Goal: Task Accomplishment & Management: Manage account settings

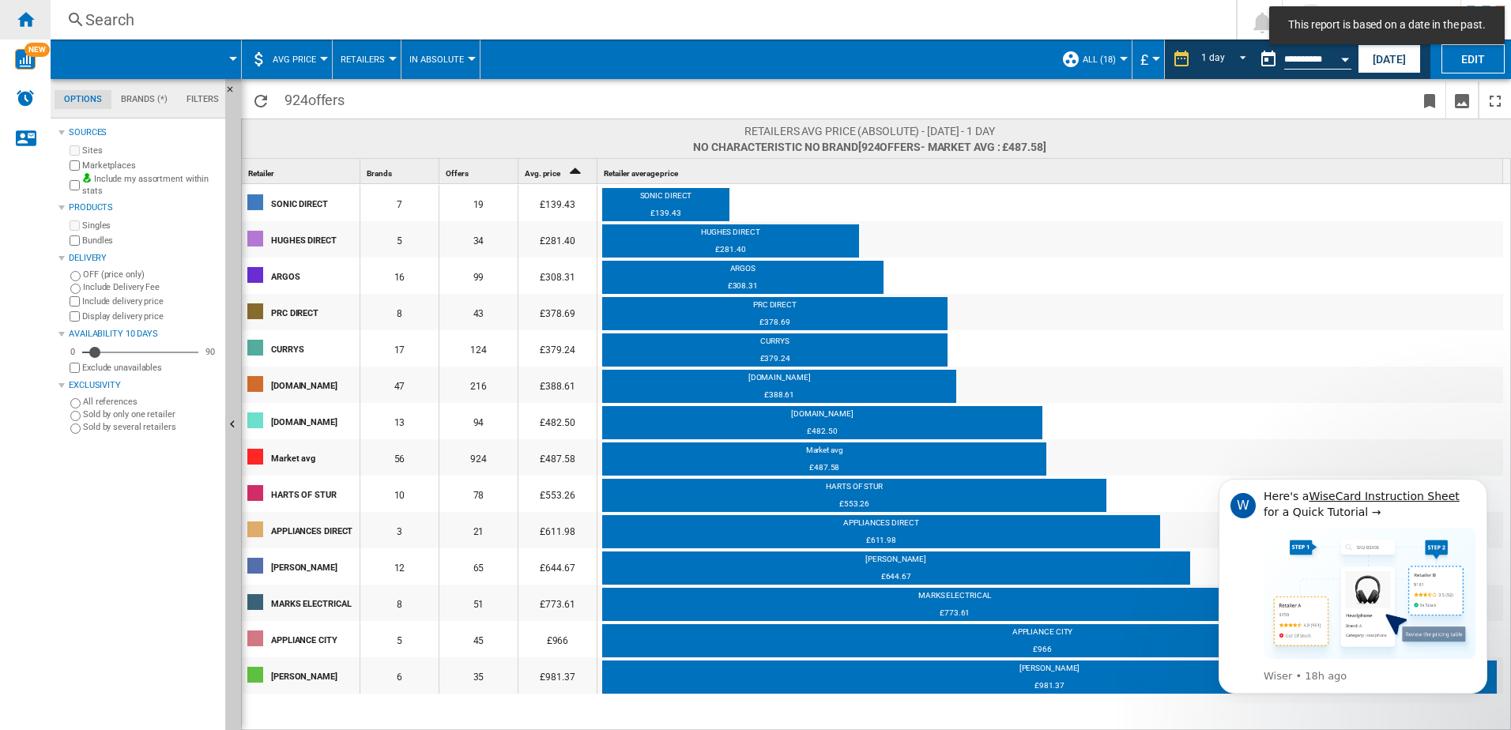
click at [17, 16] on ng-md-icon "Home" at bounding box center [25, 18] width 19 height 19
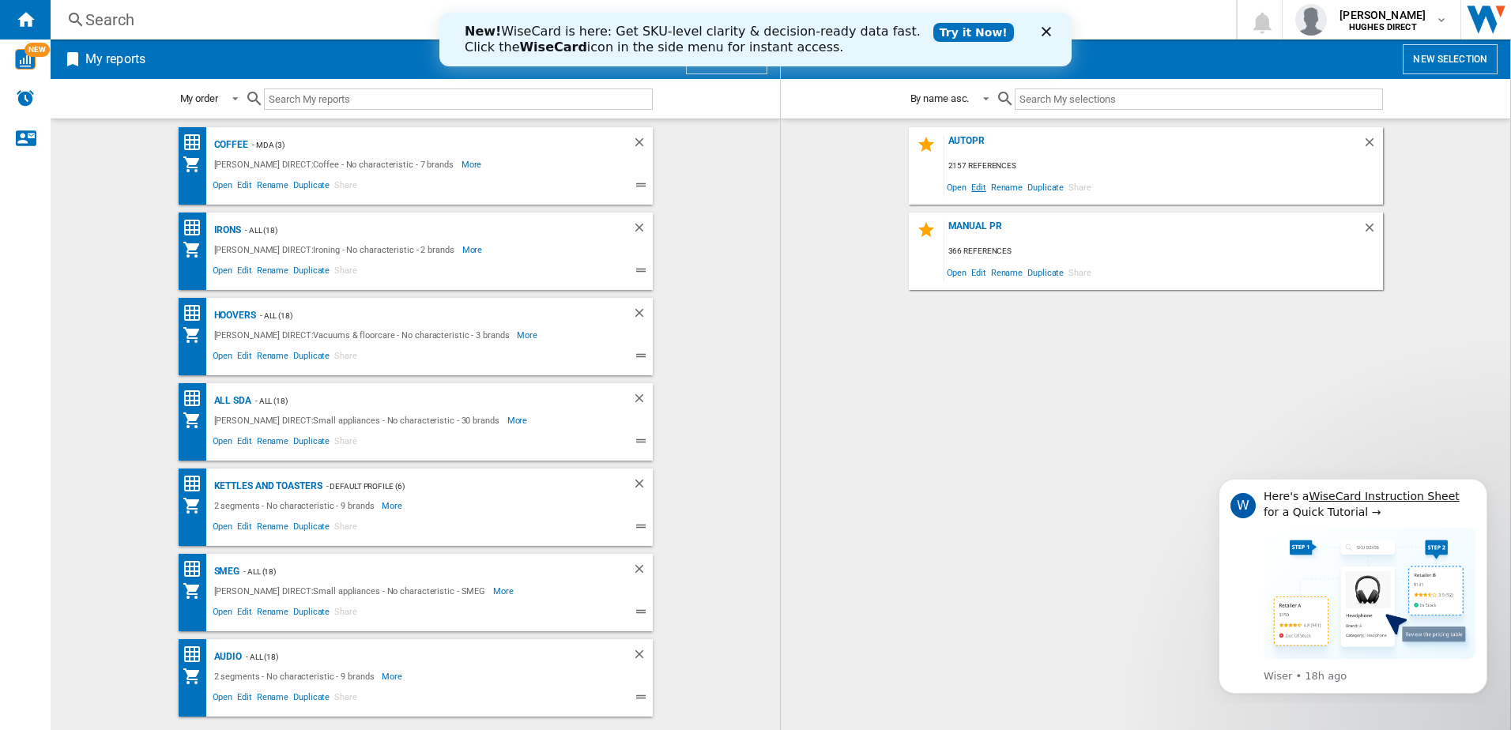
click at [984, 187] on span "Edit" at bounding box center [979, 186] width 20 height 21
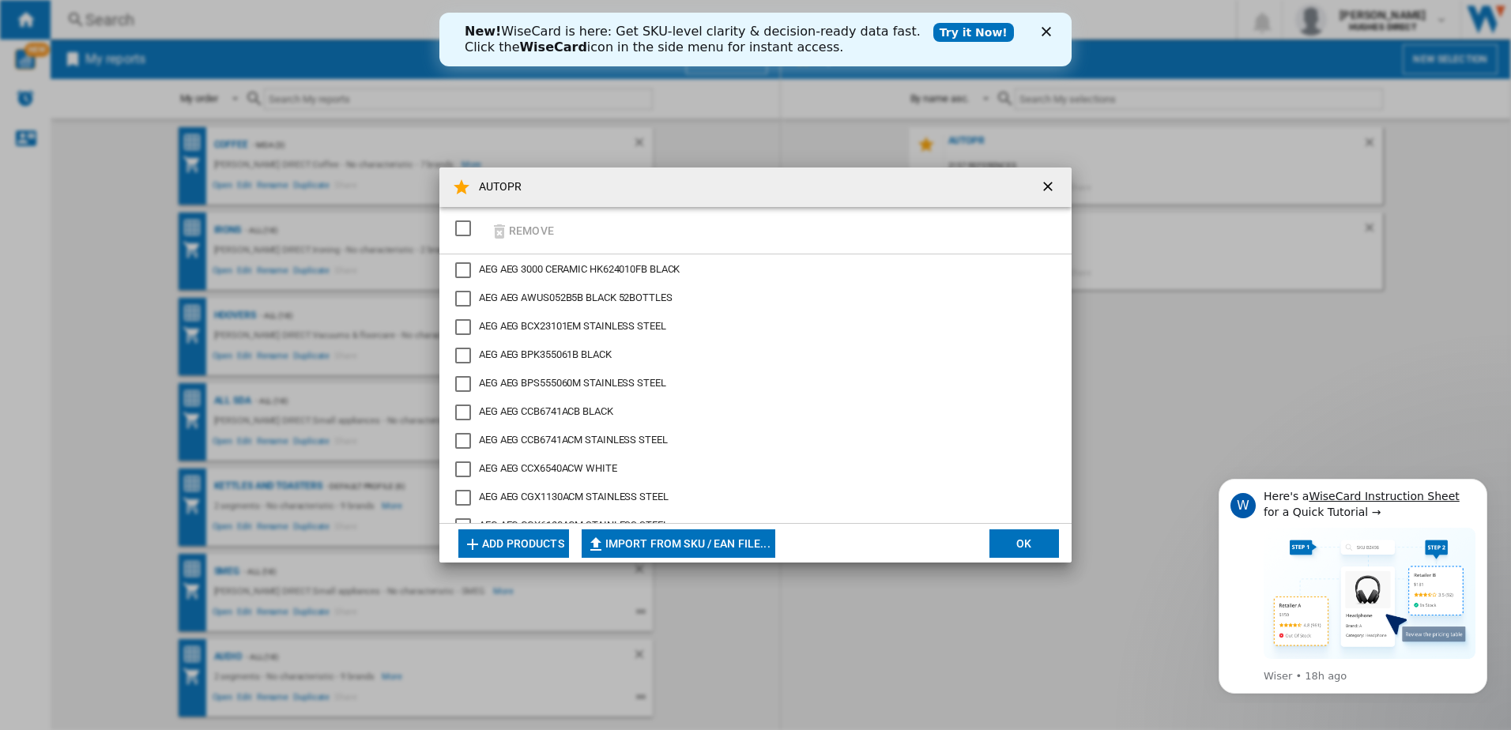
click at [468, 232] on div "SELECTIONS.EDITION_POPUP.SELECT_DESELECT" at bounding box center [463, 229] width 16 height 16
click at [525, 236] on button "Remove" at bounding box center [522, 230] width 74 height 37
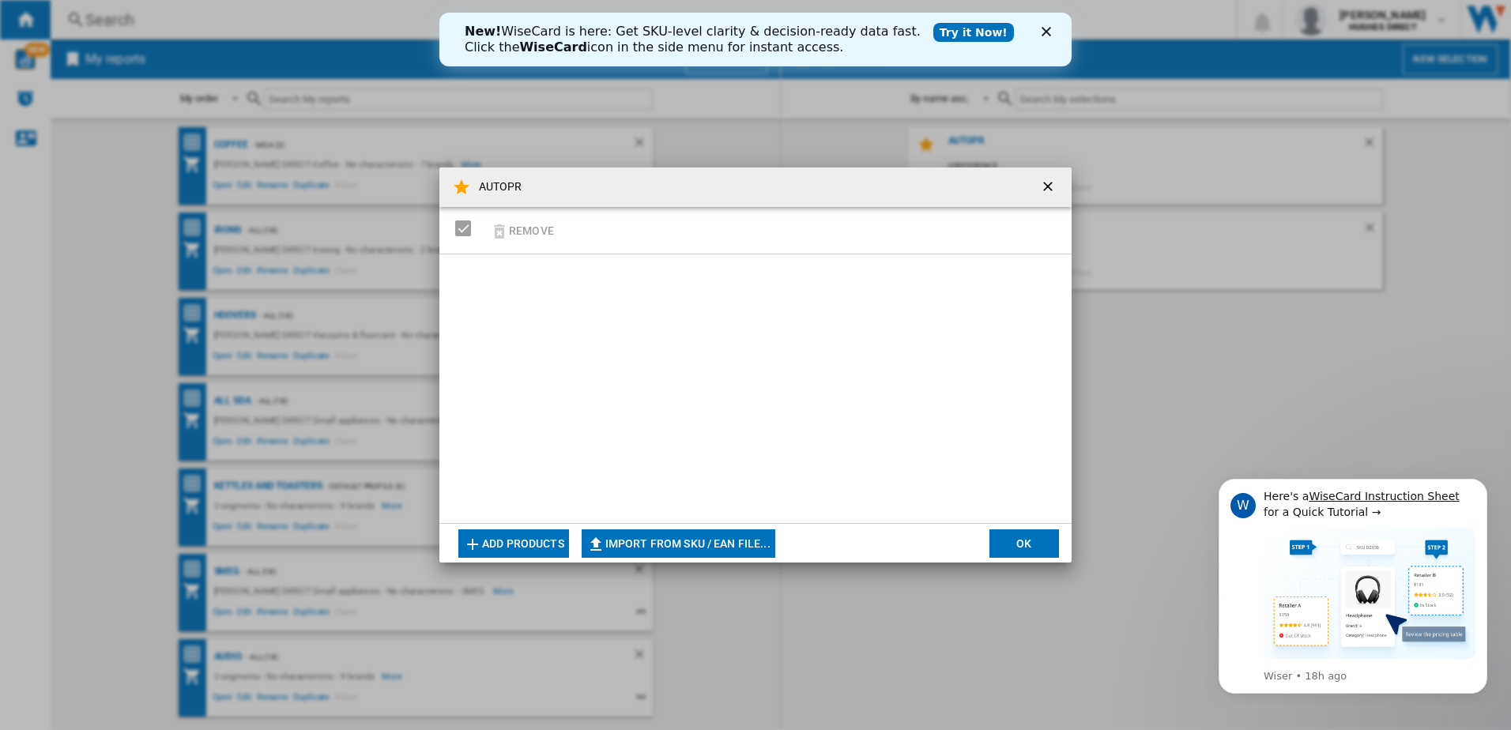
click at [673, 548] on button "Import from SKU / EAN file..." at bounding box center [679, 544] width 194 height 28
type input "**********"
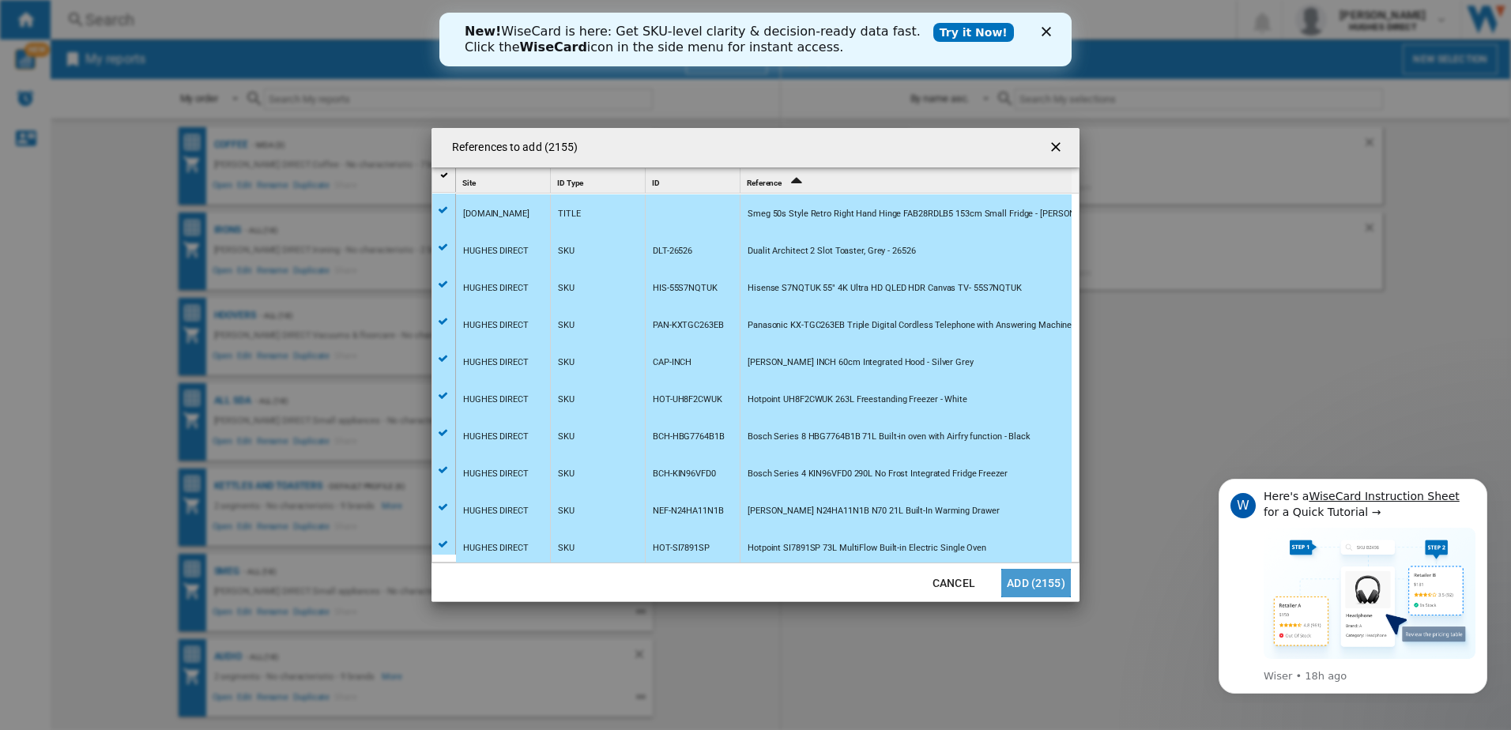
click at [1032, 570] on button "Add (2155)" at bounding box center [1036, 583] width 70 height 28
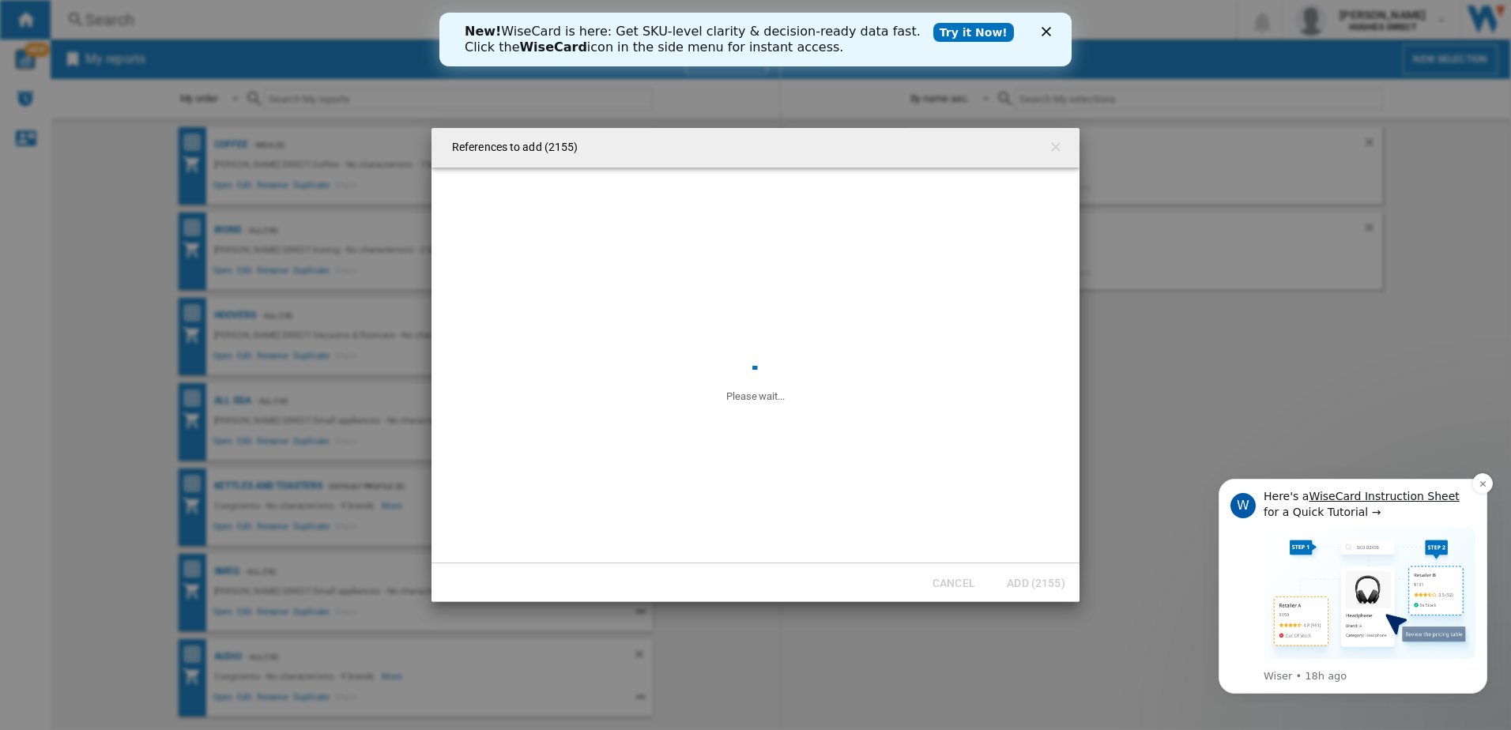
click at [1244, 543] on div "W Here's a WiseCard Instruction Sheet for a Quick Tutorial → Wiser • 18h ago" at bounding box center [1353, 586] width 245 height 194
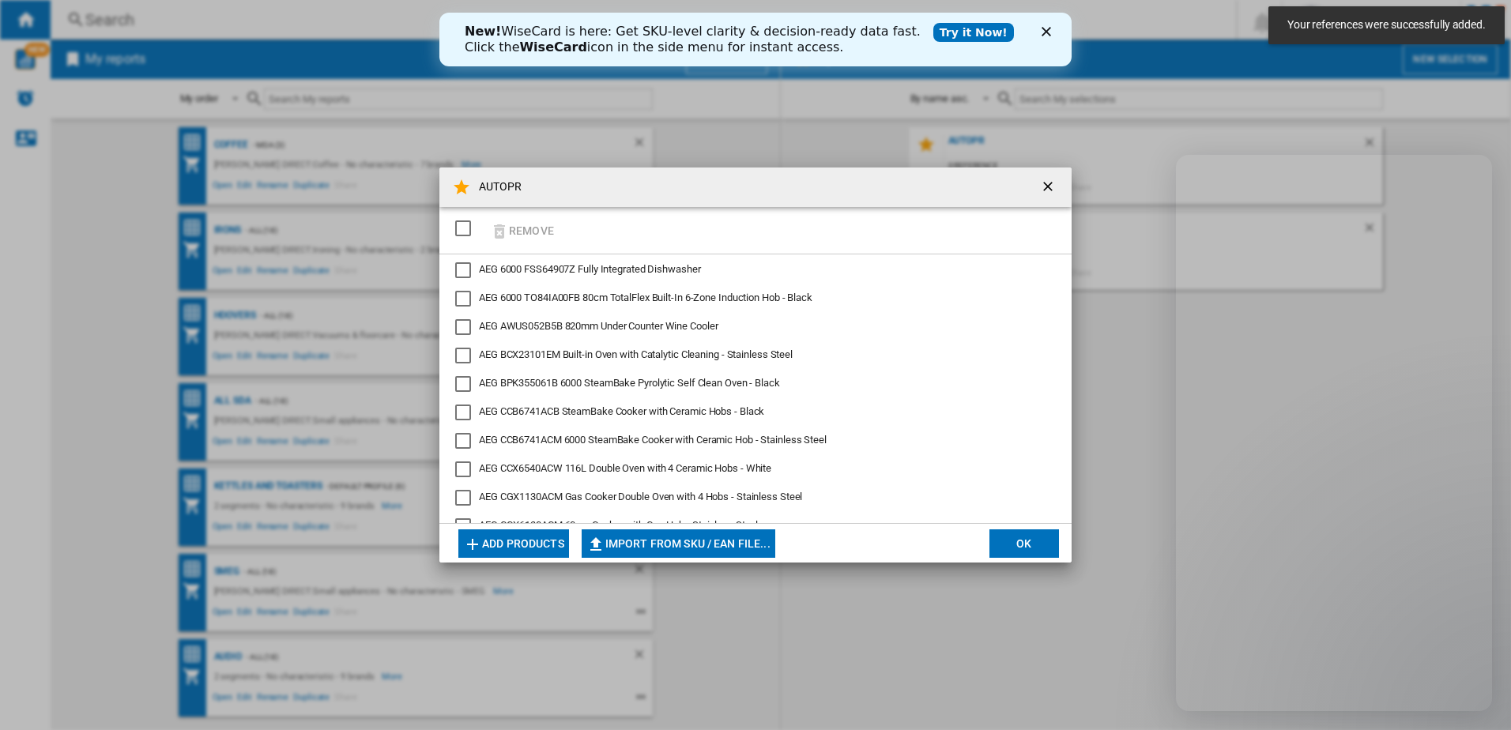
click at [1467, 413] on div "References to add (0) Site 1 ID Type 1 ID 1 Reference 2 [DOMAIN_NAME] TITLE Sme…" at bounding box center [755, 365] width 1511 height 730
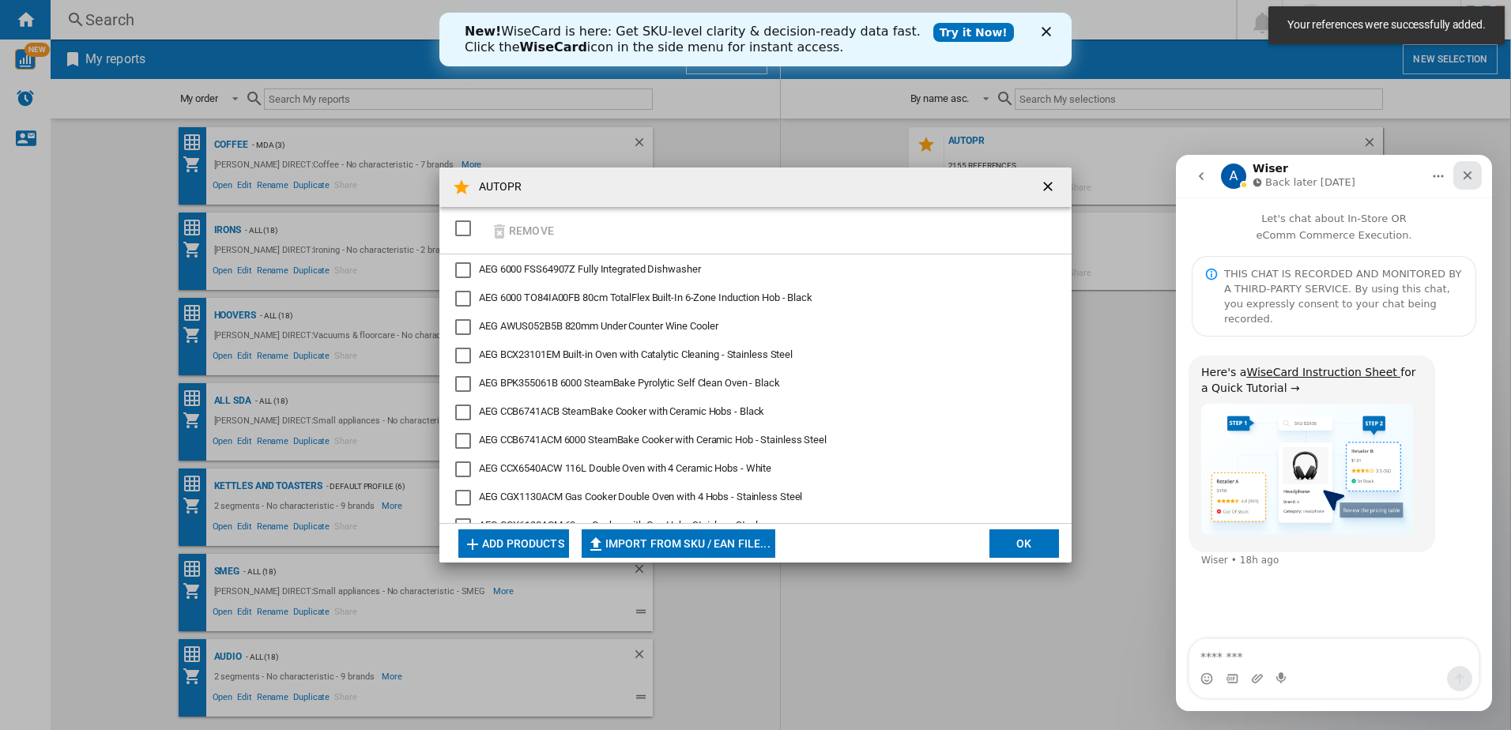
click at [1473, 170] on icon "Close" at bounding box center [1467, 175] width 13 height 13
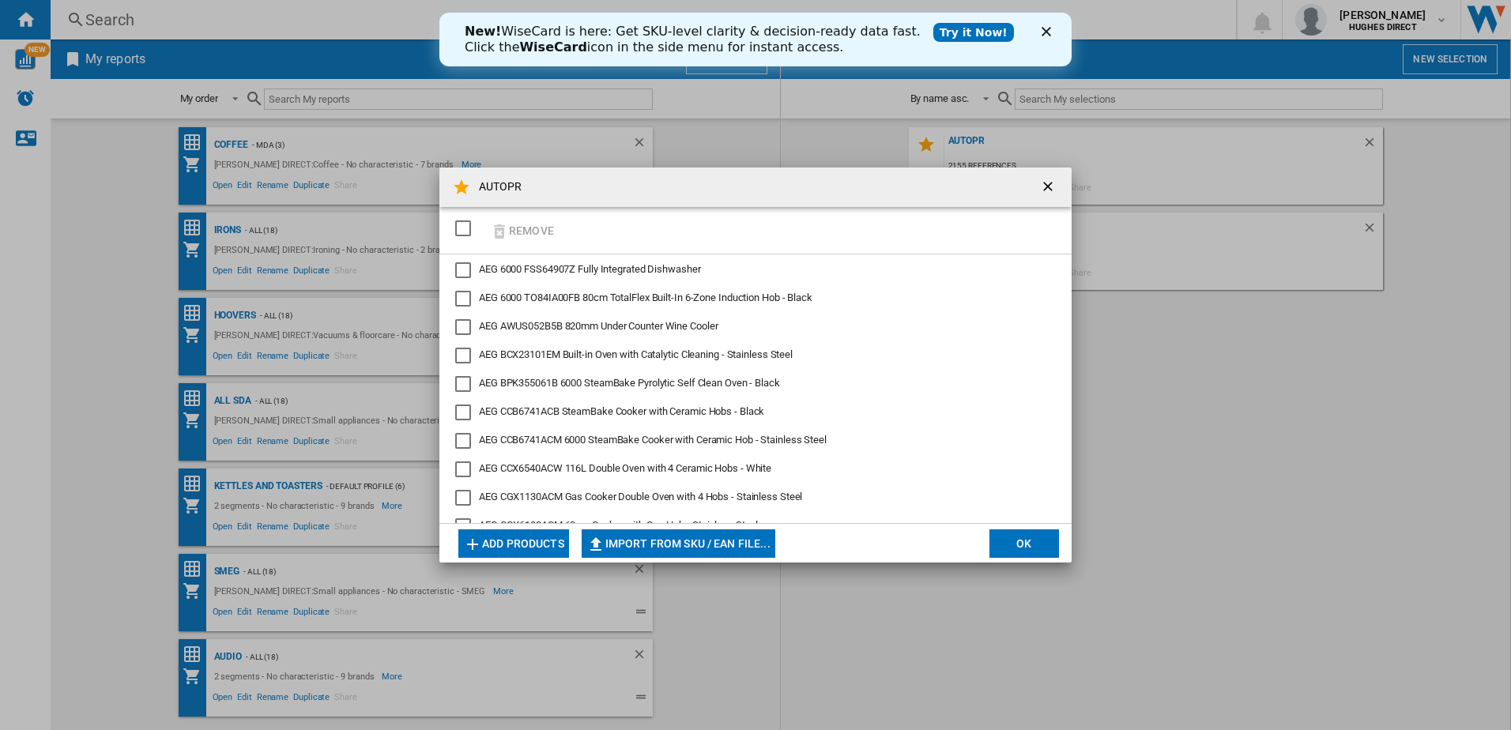
click at [1008, 541] on button "OK" at bounding box center [1024, 544] width 70 height 28
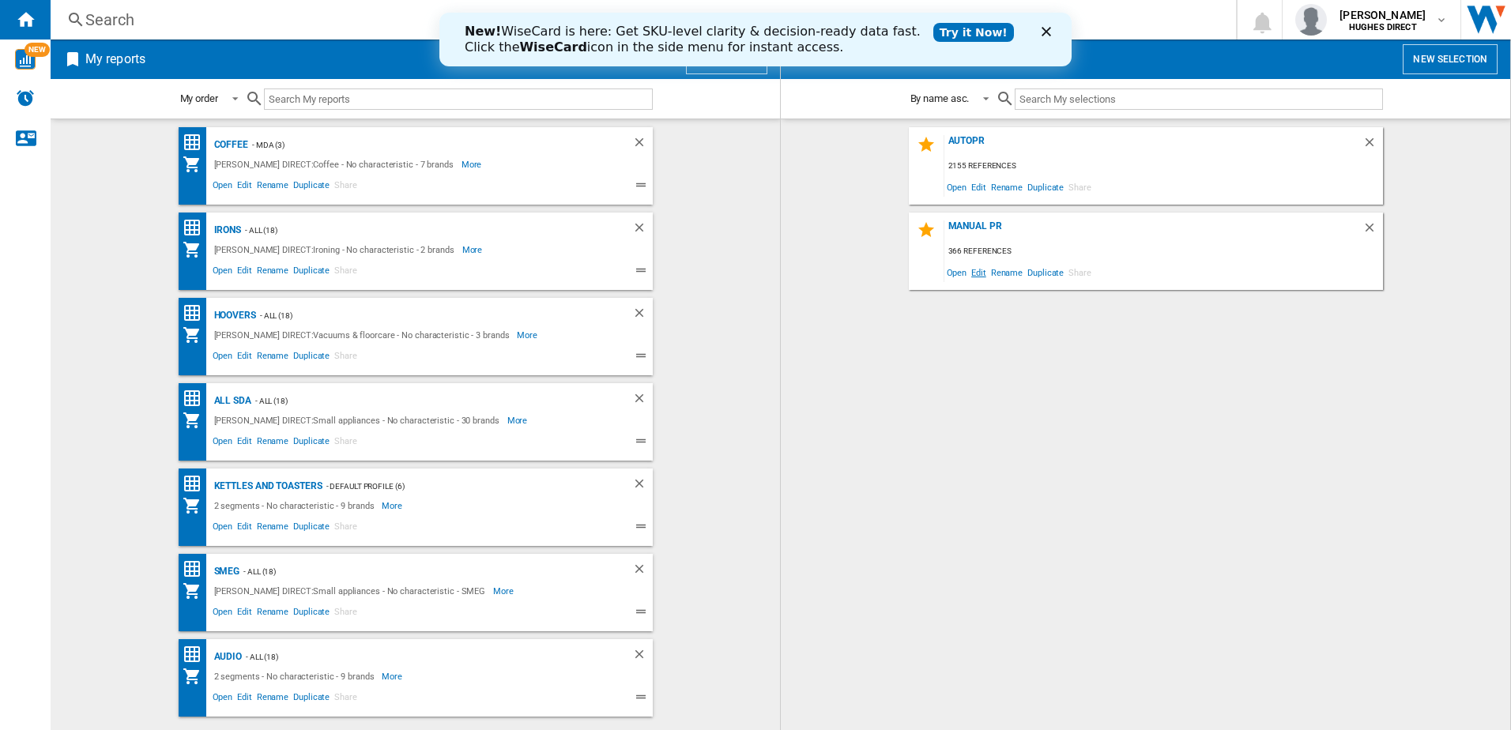
click at [974, 273] on span "Edit" at bounding box center [979, 272] width 20 height 21
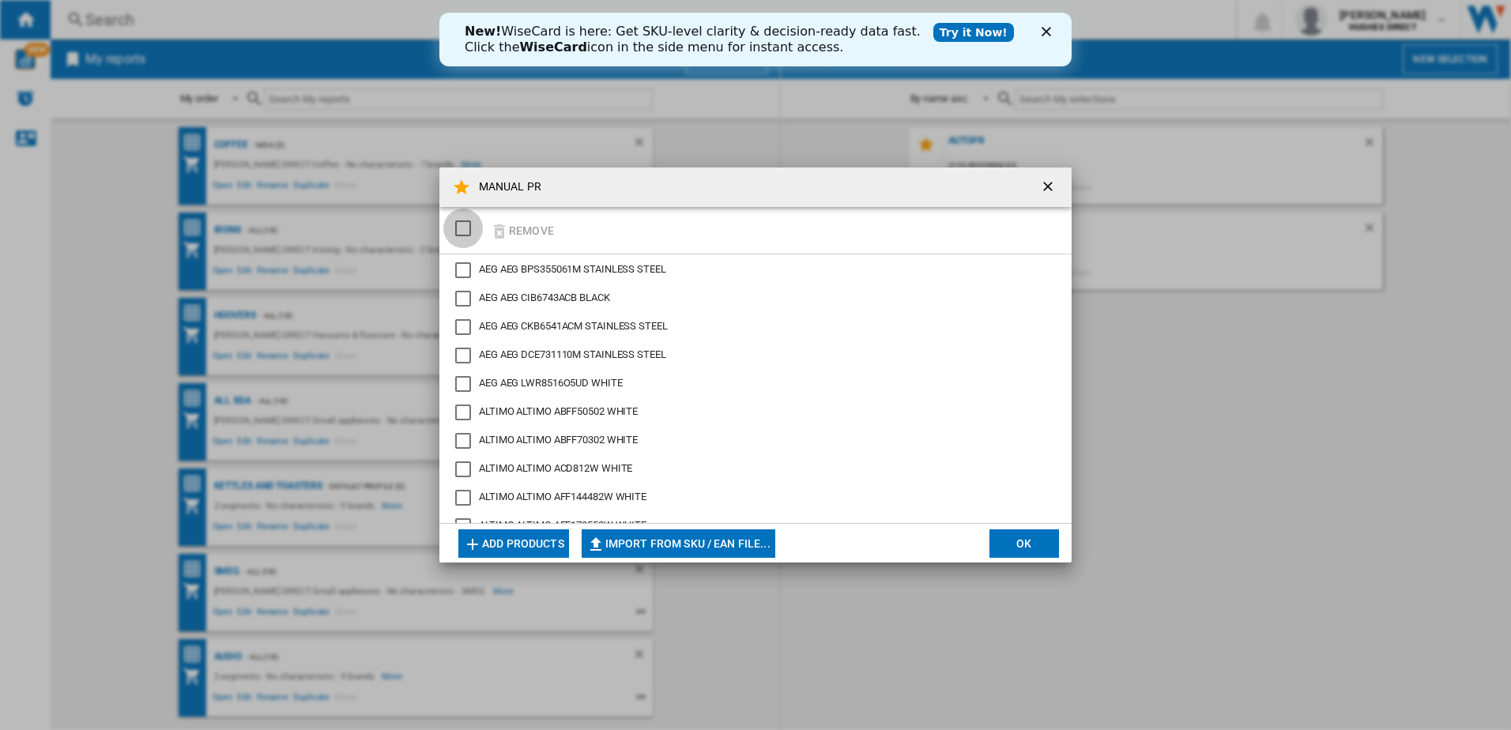
click at [471, 228] on div "SELECTIONS.EDITION_POPUP.SELECT_DESELECT" at bounding box center [463, 229] width 16 height 16
click at [527, 228] on button "Remove" at bounding box center [522, 230] width 74 height 37
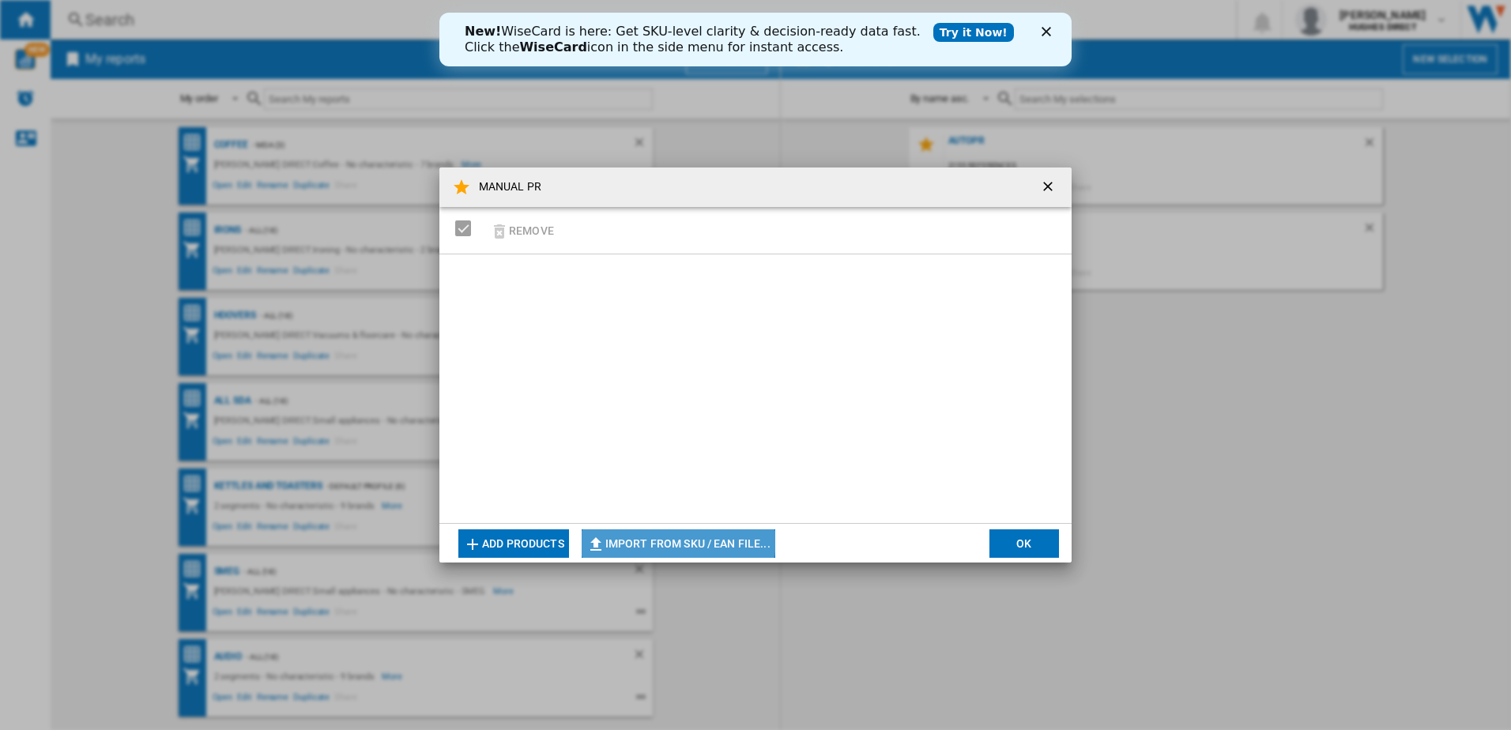
click at [654, 534] on button "Import from SKU / EAN file..." at bounding box center [679, 544] width 194 height 28
type input "**********"
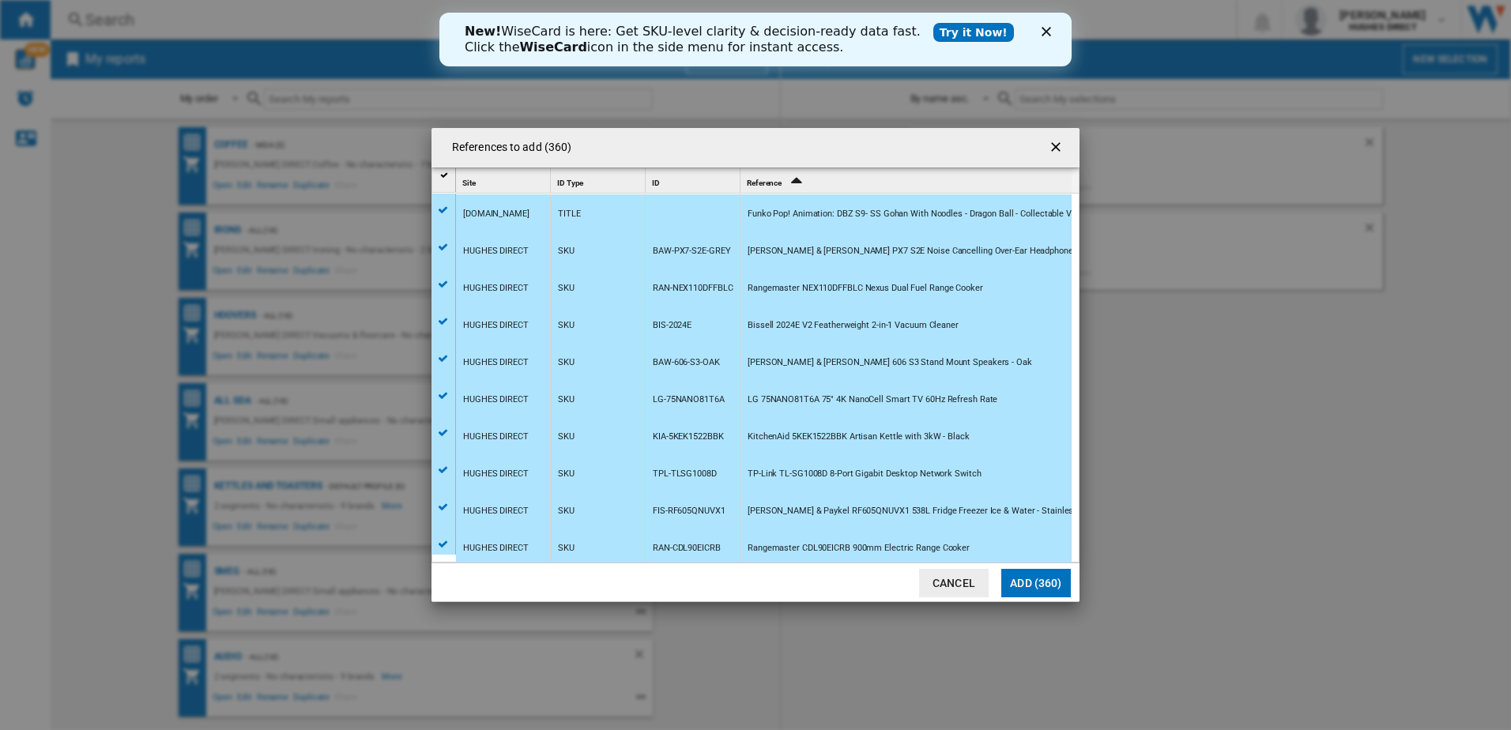
click at [1041, 570] on button "Add (360)" at bounding box center [1036, 583] width 70 height 28
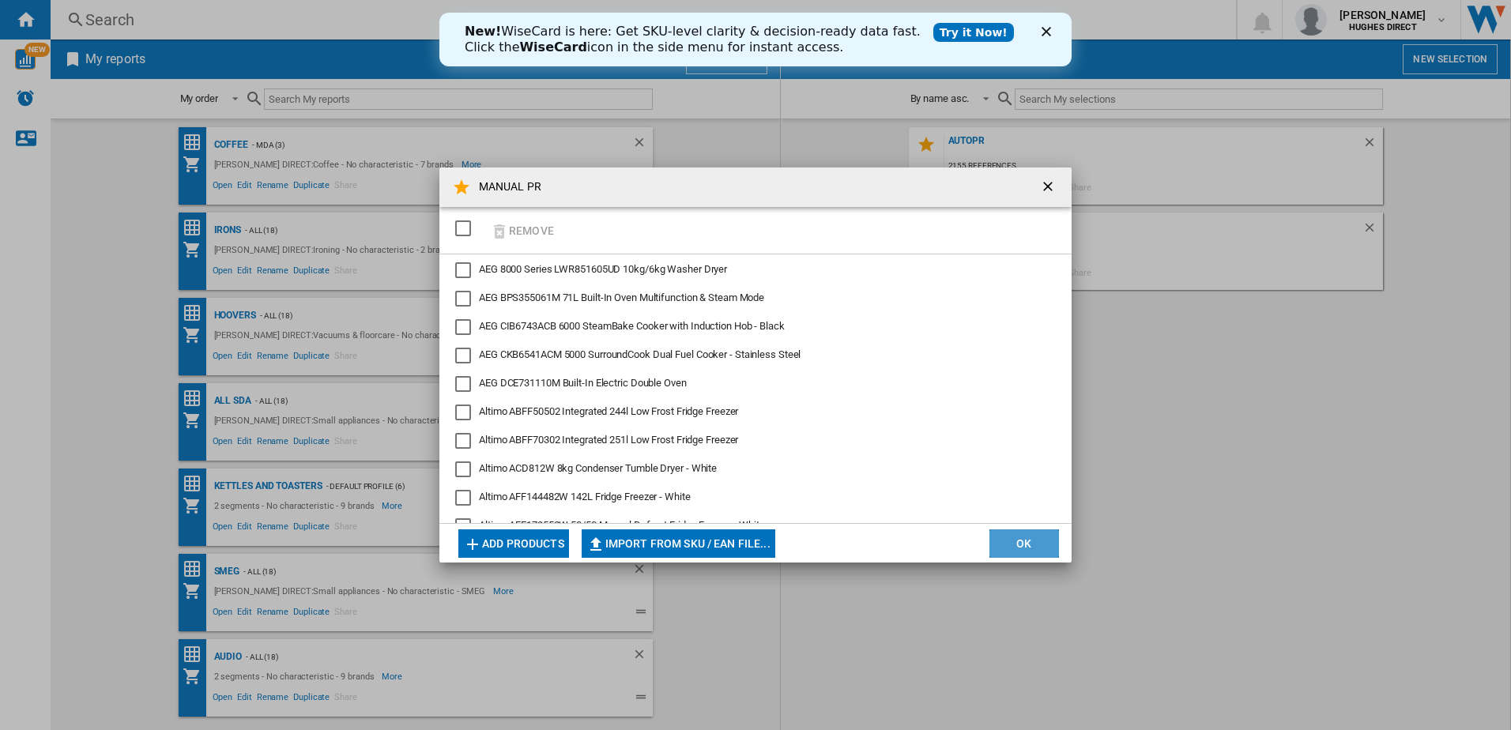
click at [1031, 548] on button "OK" at bounding box center [1024, 544] width 70 height 28
